Goal: Task Accomplishment & Management: Manage account settings

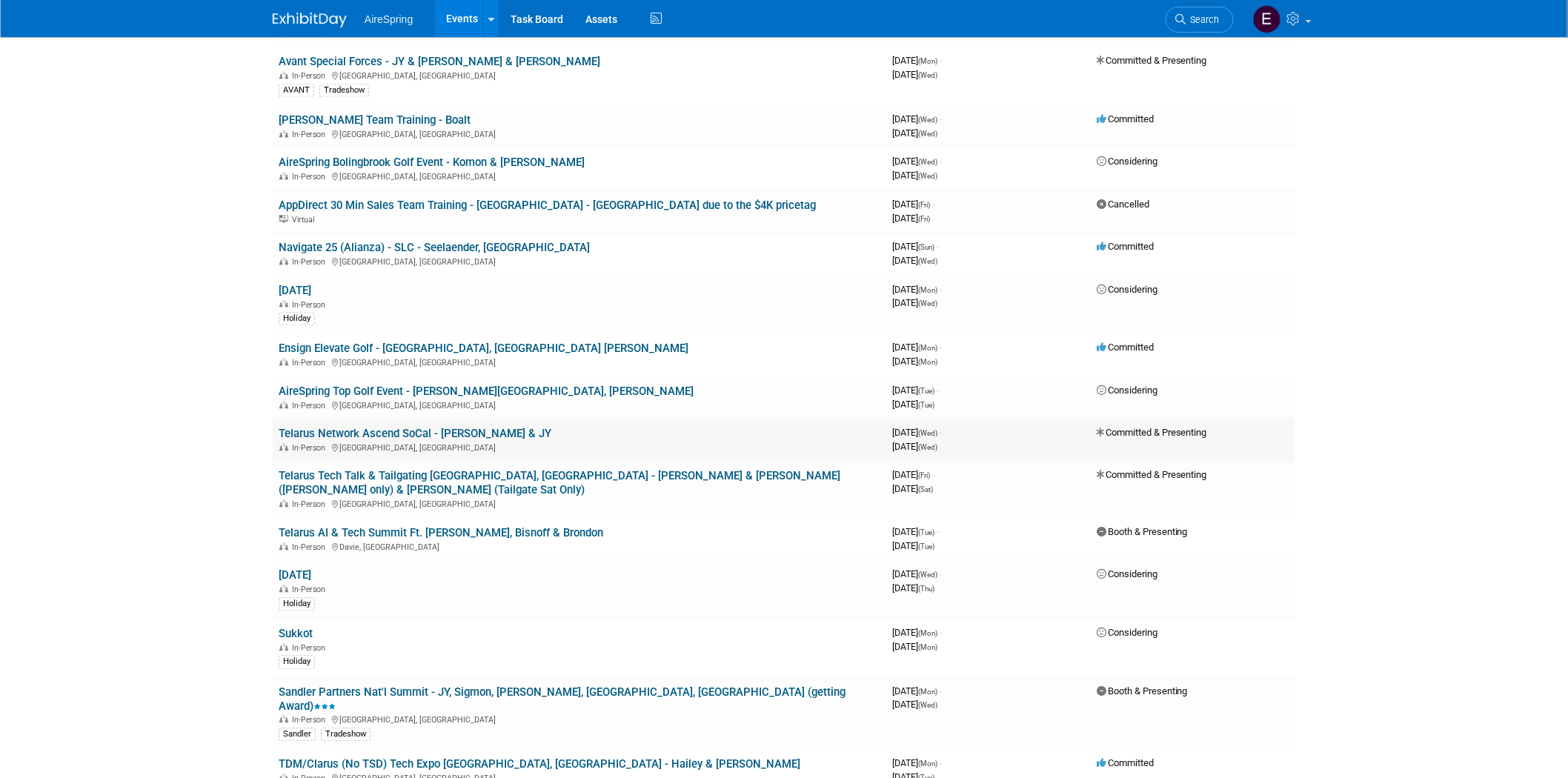
scroll to position [1070, 0]
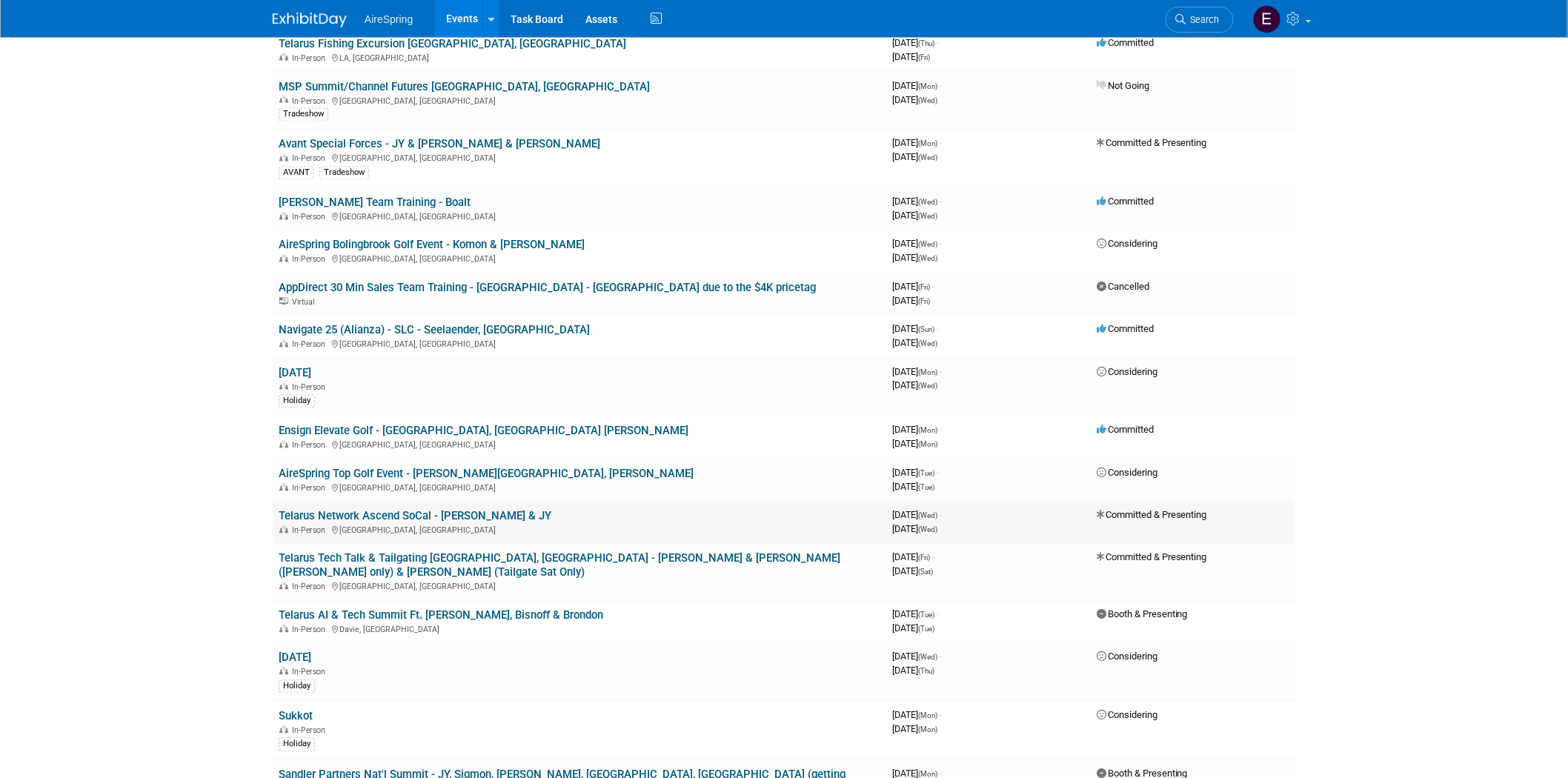
click at [415, 510] on link "Telarus Network Ascend SoCal - [PERSON_NAME] & JY" at bounding box center [414, 516] width 272 height 14
click at [0, 0] on div at bounding box center [0, 0] width 0 height 0
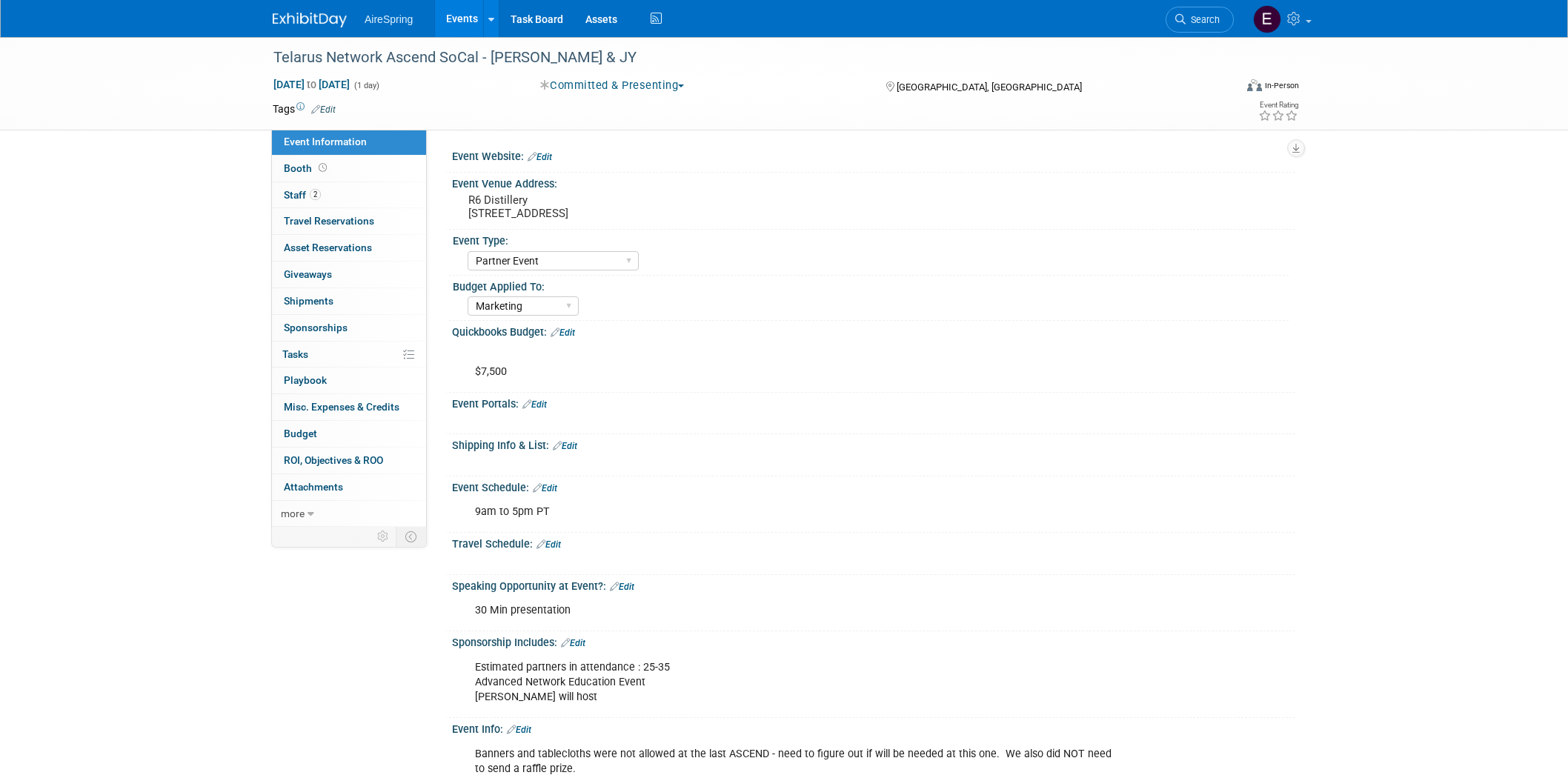
select select "Partner Event"
select select "Marketing"
drag, startPoint x: 272, startPoint y: 53, endPoint x: 479, endPoint y: 58, distance: 207.1
click at [479, 58] on div "Telarus Network Ascend SoCal - [PERSON_NAME] & JY" at bounding box center [739, 57] width 943 height 26
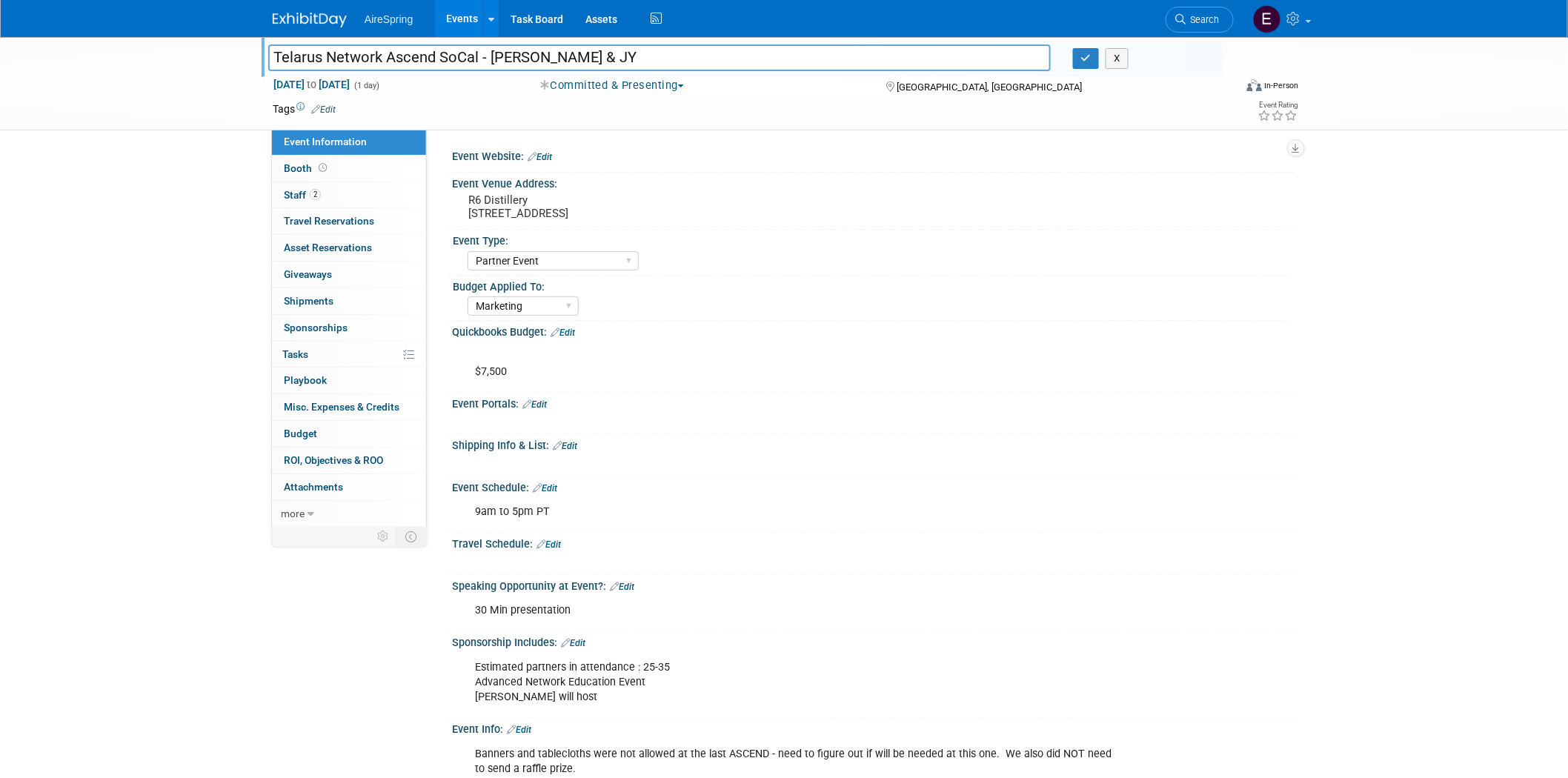
drag, startPoint x: 313, startPoint y: 55, endPoint x: 476, endPoint y: 66, distance: 163.4
click at [476, 66] on input "Telarus Network Ascend SoCal - [PERSON_NAME] & JY" at bounding box center [659, 57] width 783 height 25
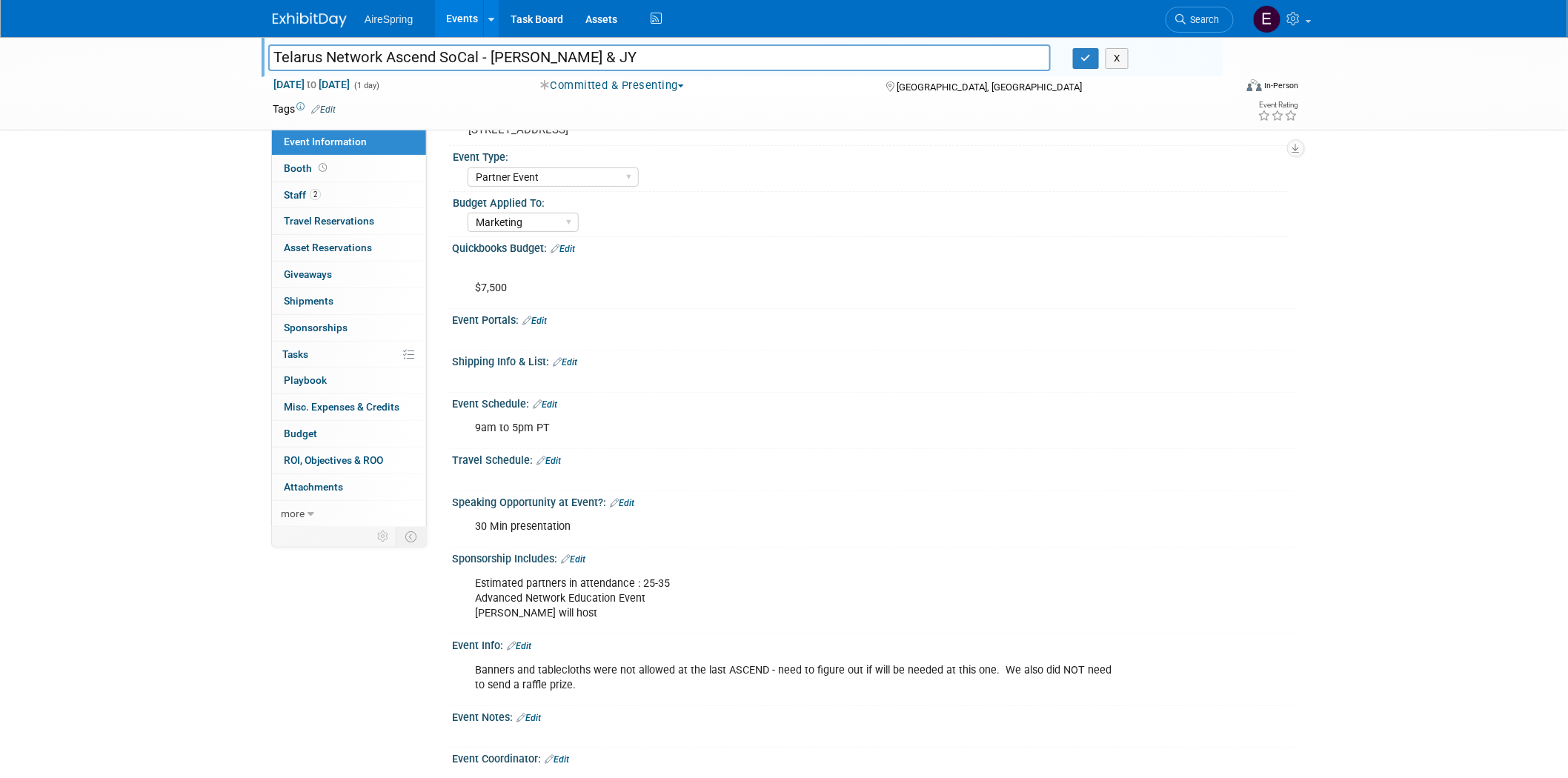
scroll to position [165, 0]
